Goal: Download file/media

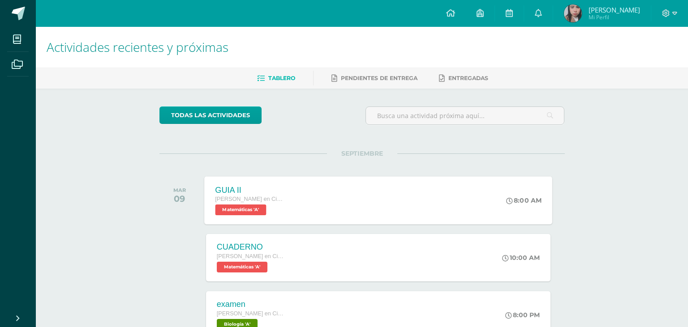
click at [303, 185] on div "GUIA II [PERSON_NAME] en Ciencias Biológicas [PERSON_NAME]. CCLL en Ciencias Bi…" at bounding box center [378, 200] width 348 height 48
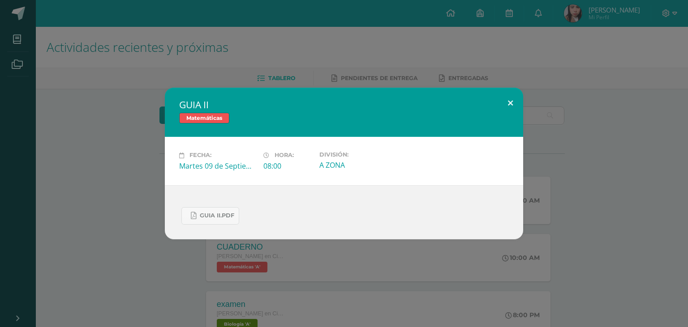
click at [503, 105] on button at bounding box center [511, 103] width 26 height 30
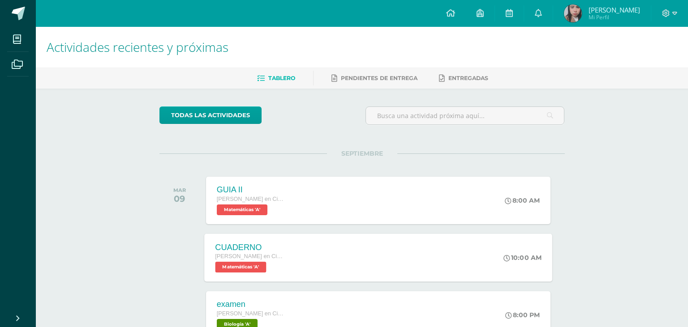
click at [295, 270] on div "CUADERNO [PERSON_NAME] en Ciencias Biológicas [PERSON_NAME]. CCLL en Ciencias B…" at bounding box center [378, 258] width 348 height 48
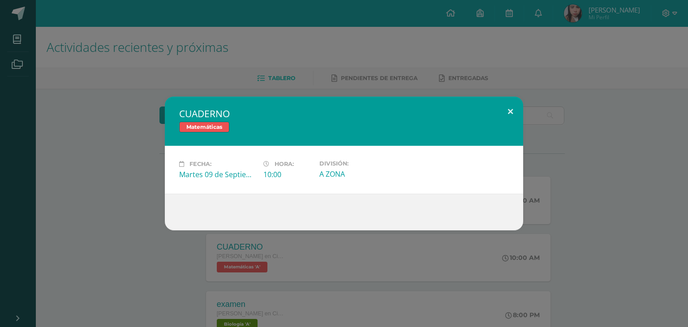
click at [510, 106] on button at bounding box center [511, 112] width 26 height 30
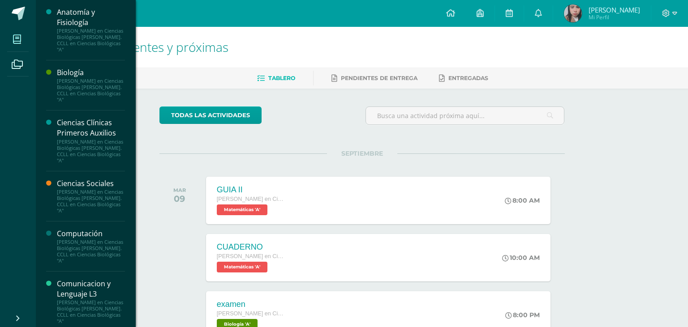
click at [12, 38] on span at bounding box center [17, 39] width 20 height 20
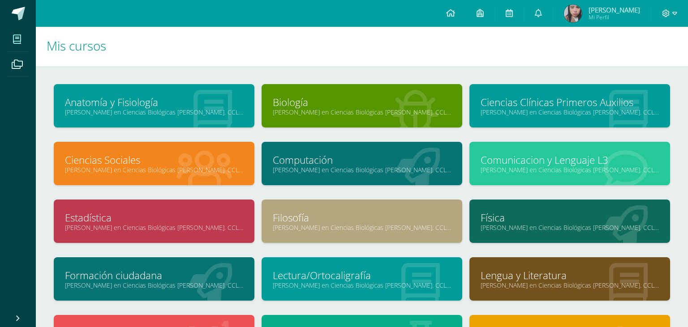
scroll to position [3, 0]
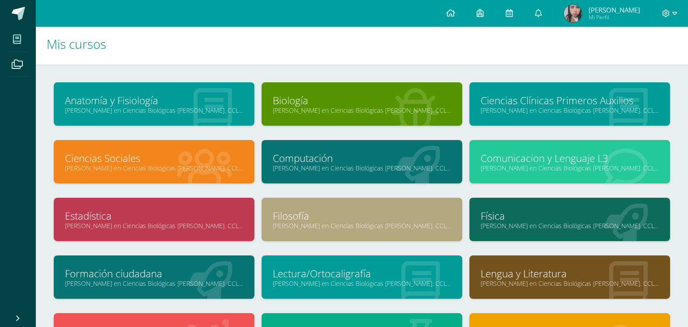
click at [410, 212] on link "Filosofía" at bounding box center [362, 216] width 178 height 14
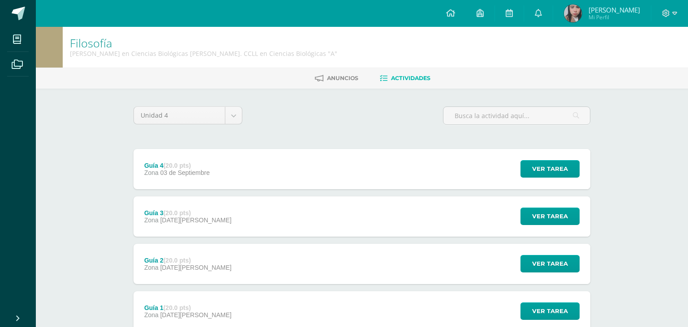
click at [386, 197] on div "Guía 3 (20.0 pts) Zona 22 de Agosto Ver tarea Guía 3 Filosofía Cargando conteni…" at bounding box center [361, 217] width 457 height 40
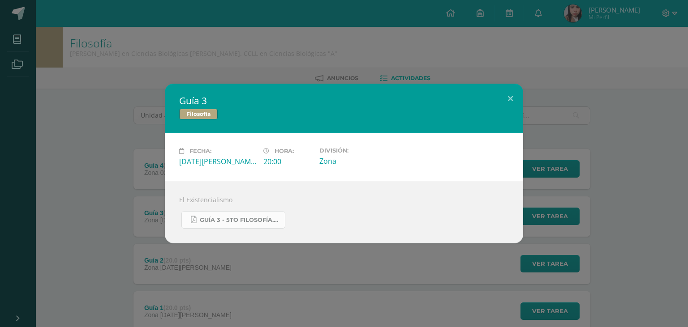
click at [253, 225] on link "Guía 3 - 5to Filosofía.pdf" at bounding box center [233, 219] width 104 height 17
